Goal: Transaction & Acquisition: Purchase product/service

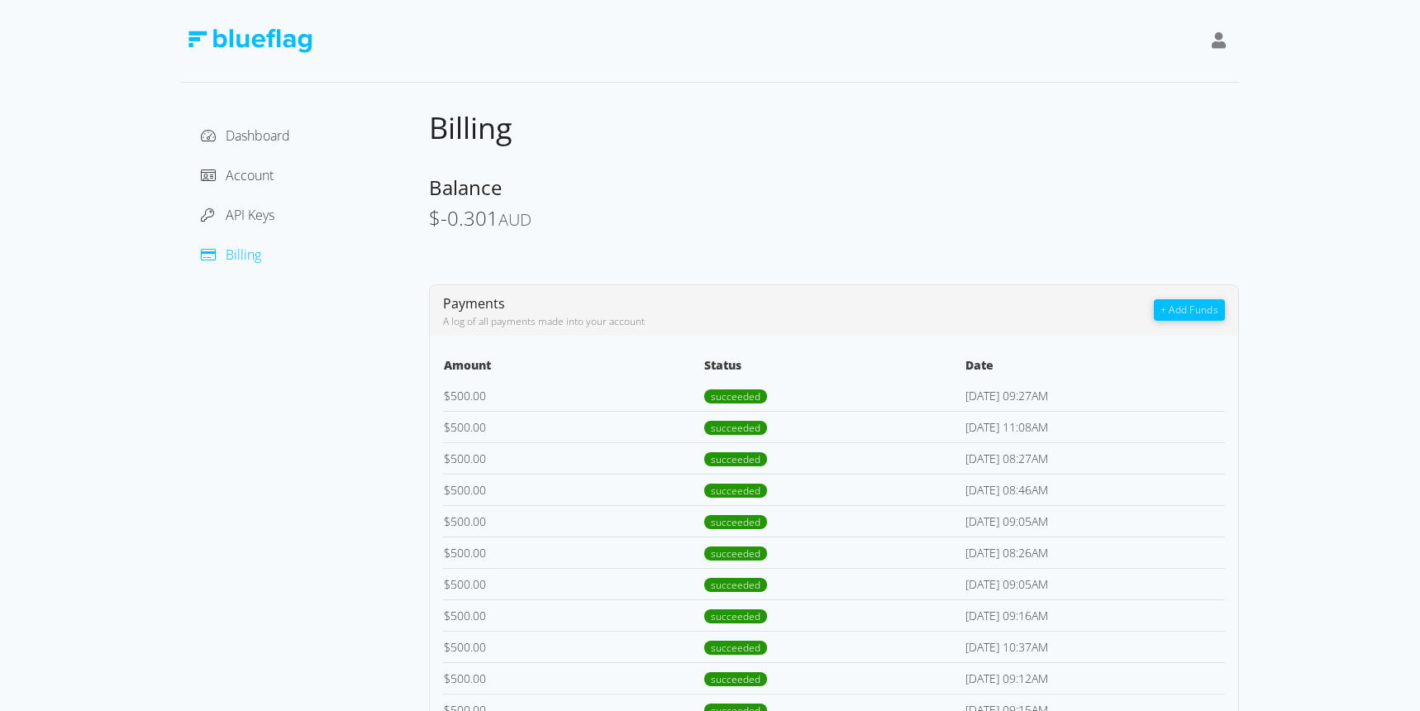
click at [1182, 308] on button "+ Add Funds" at bounding box center [1189, 309] width 71 height 21
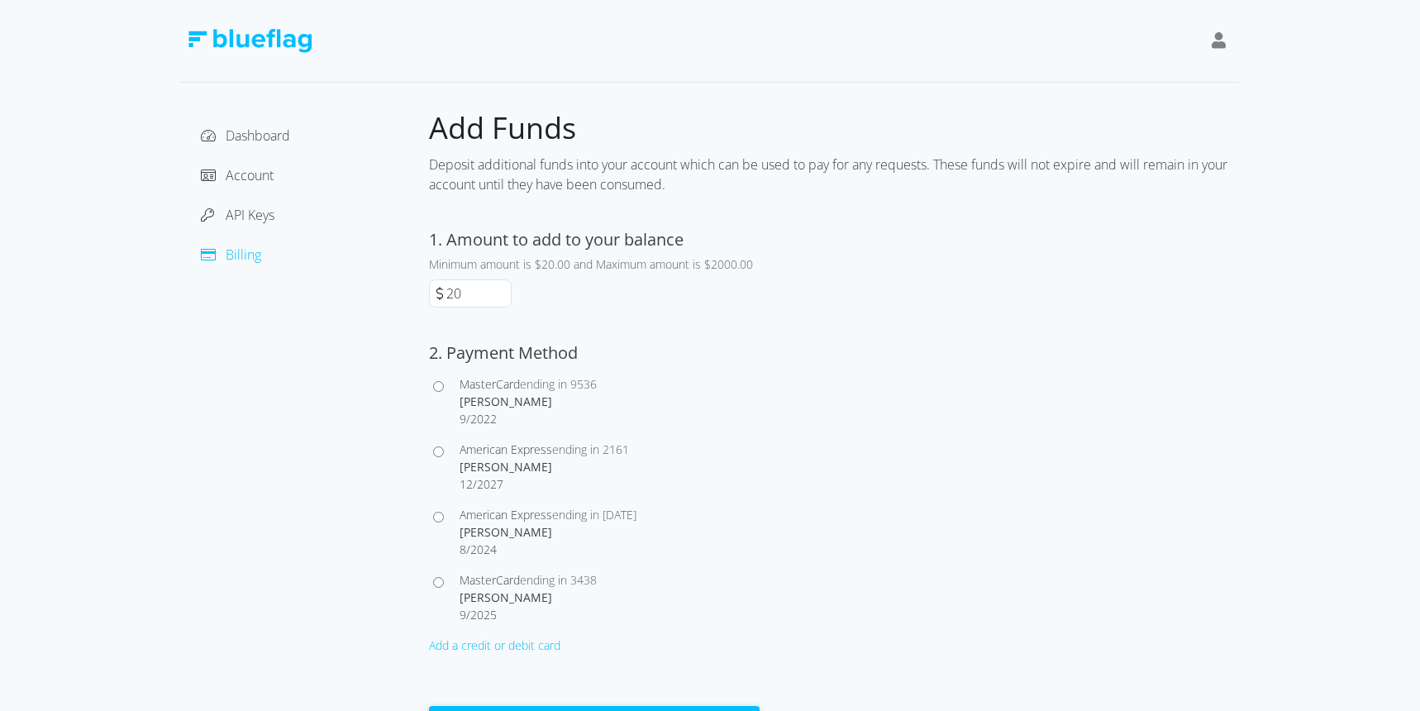
drag, startPoint x: 468, startPoint y: 292, endPoint x: 447, endPoint y: 293, distance: 20.7
click at [447, 293] on input "20" at bounding box center [477, 293] width 68 height 26
type input "500"
click at [429, 706] on button "Pay" at bounding box center [594, 720] width 331 height 29
click at [438, 451] on input "American Express ending in [STREET_ADDRESS][PERSON_NAME]" at bounding box center [438, 451] width 11 height 11
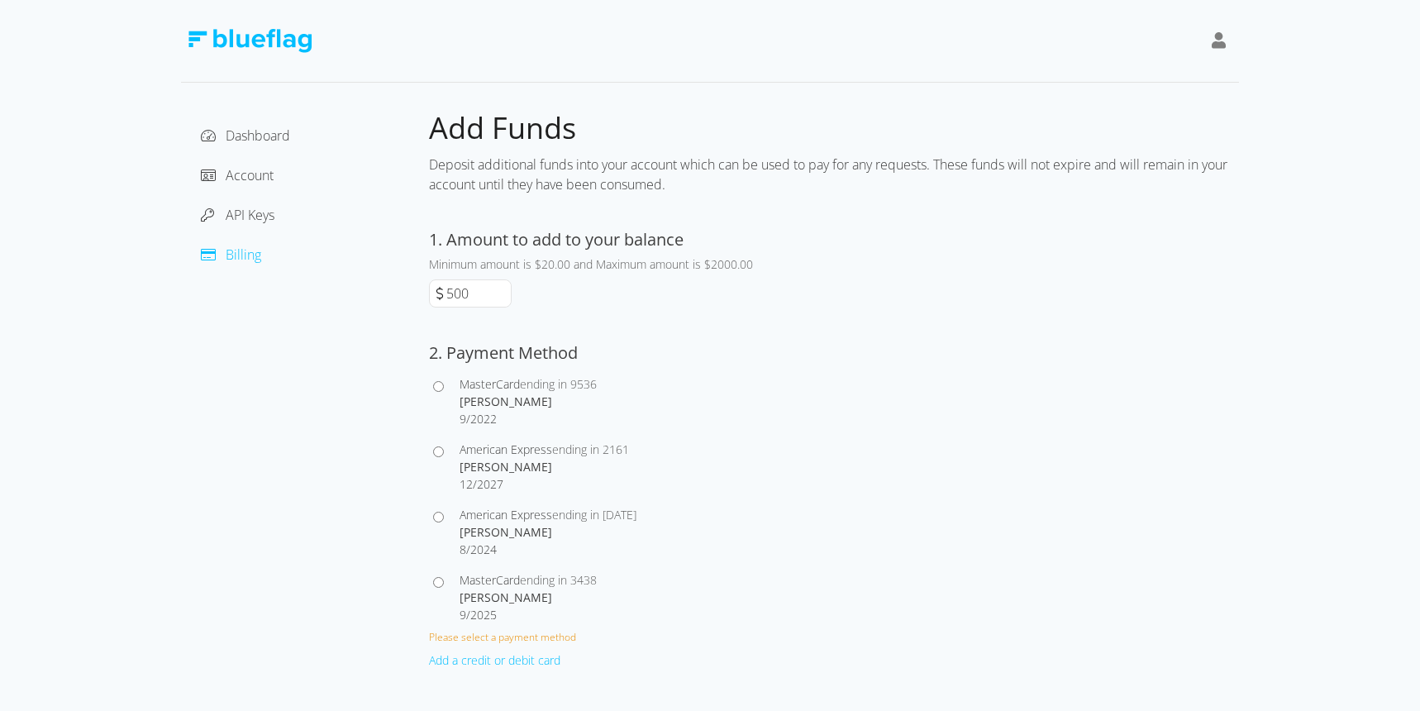
radio input "true"
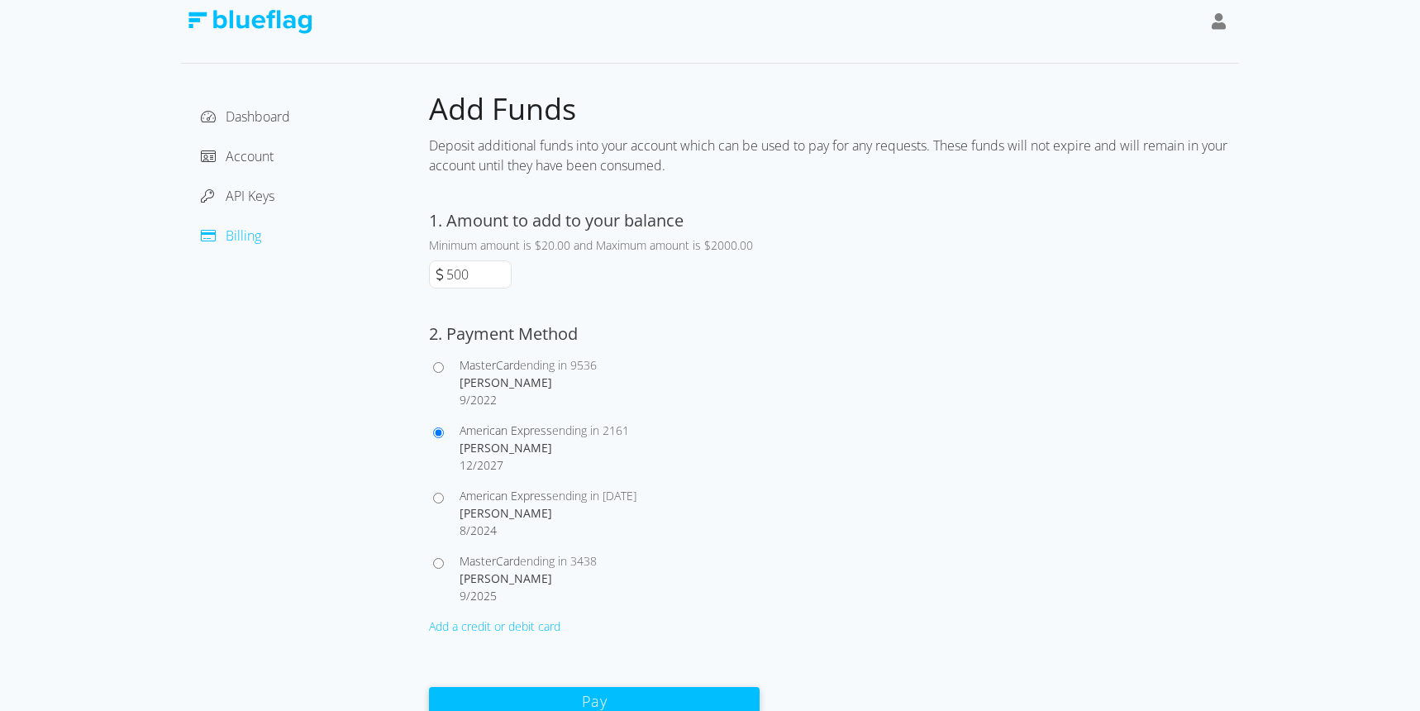
scroll to position [25, 0]
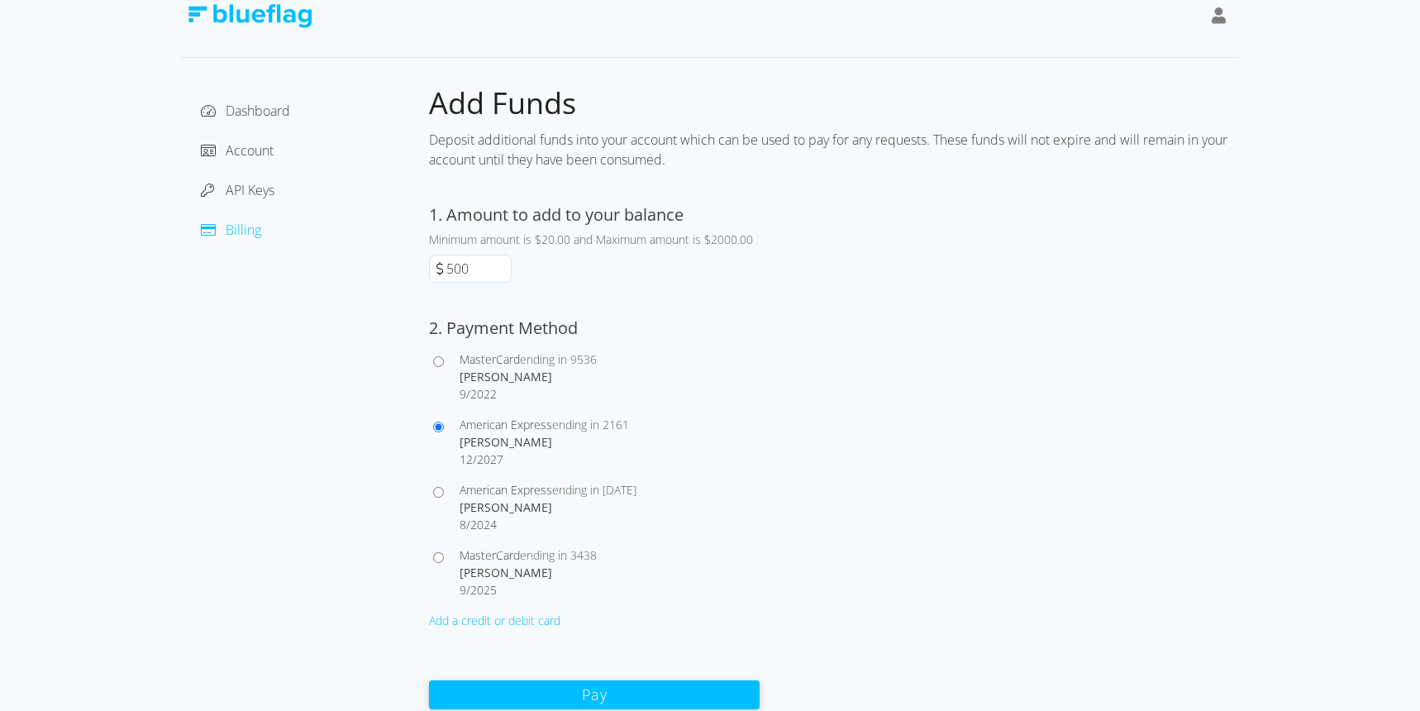
click at [636, 692] on button "Pay" at bounding box center [594, 694] width 331 height 29
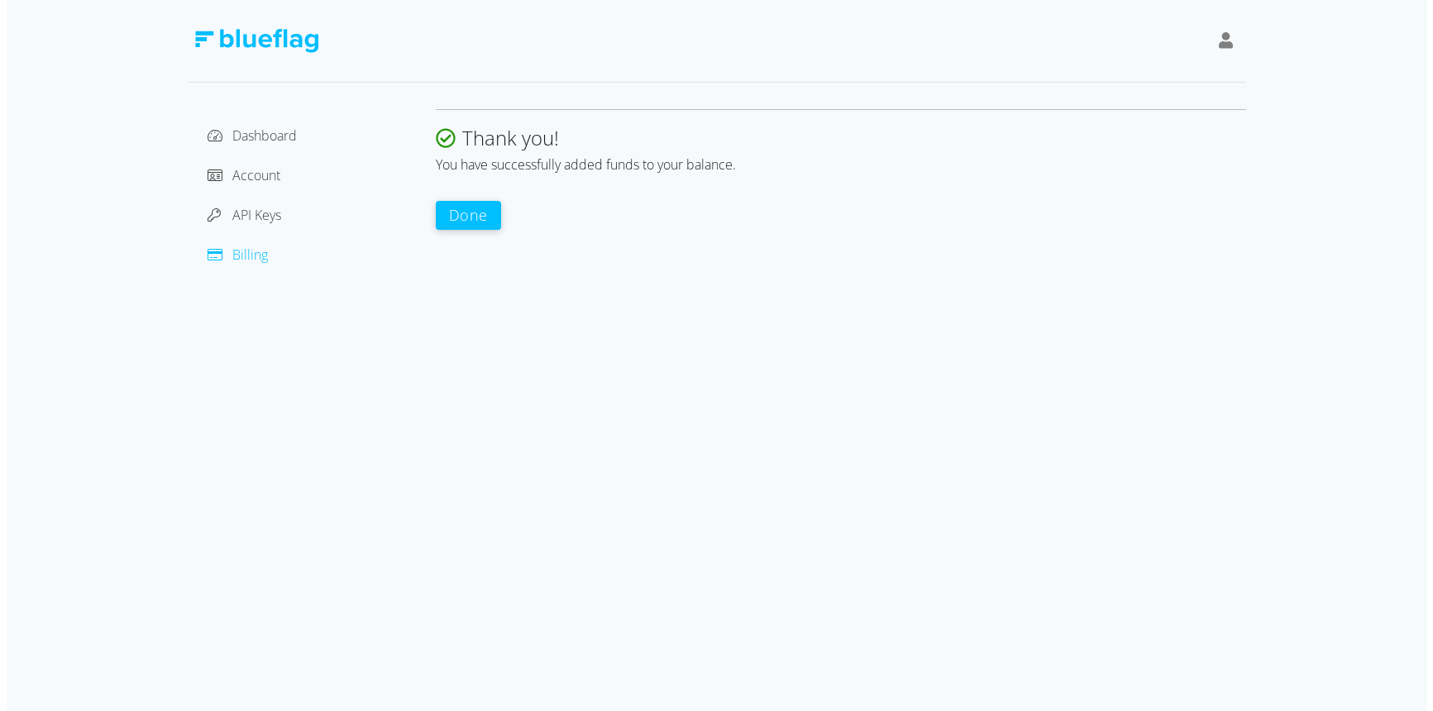
scroll to position [0, 0]
